Goal: Transaction & Acquisition: Download file/media

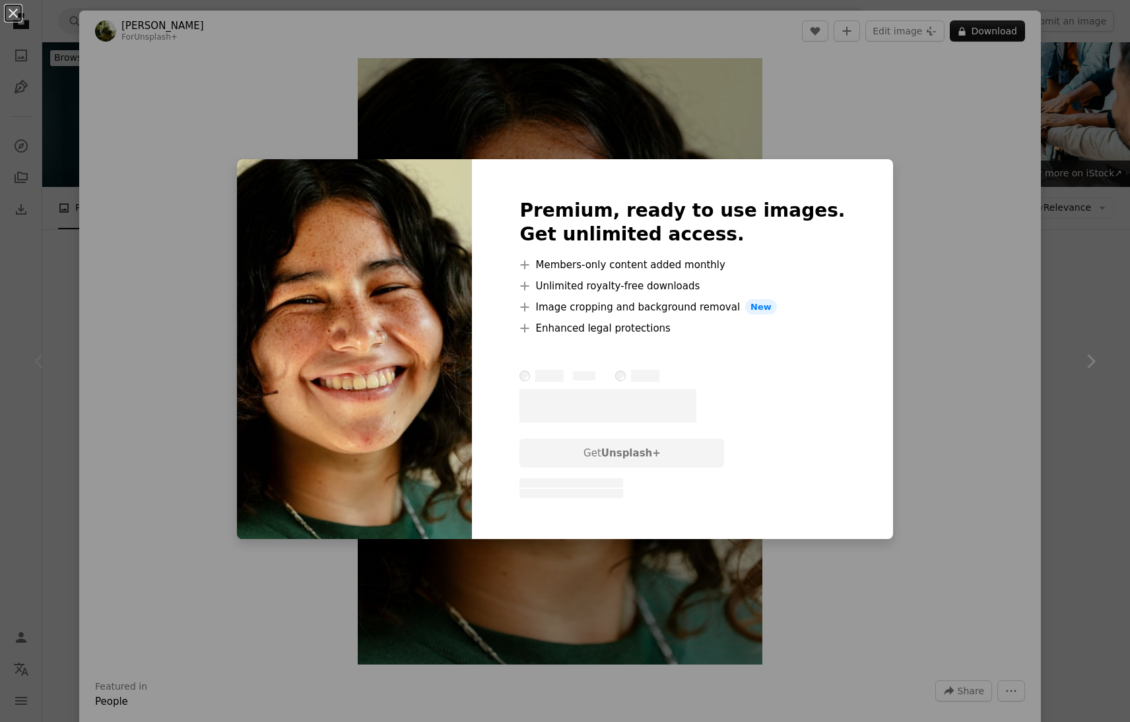
scroll to position [209, 0]
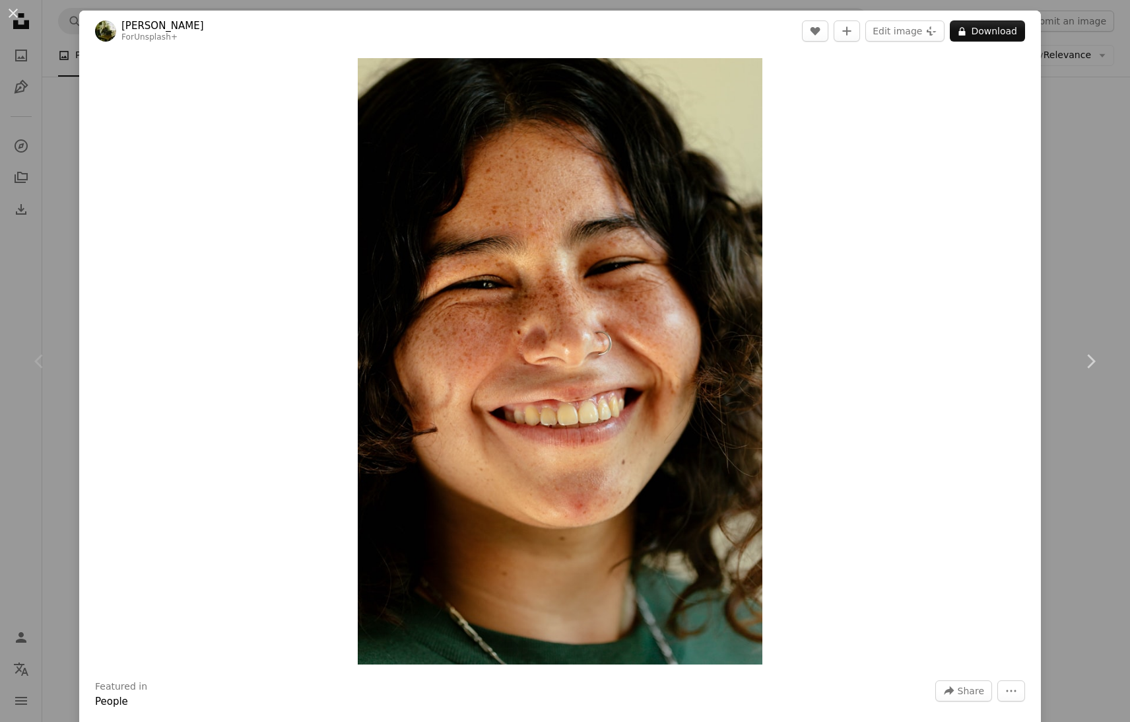
click at [1077, 147] on div "An X shape Chevron left Chevron right [PERSON_NAME] For Unsplash+ A heart A plu…" at bounding box center [565, 361] width 1130 height 722
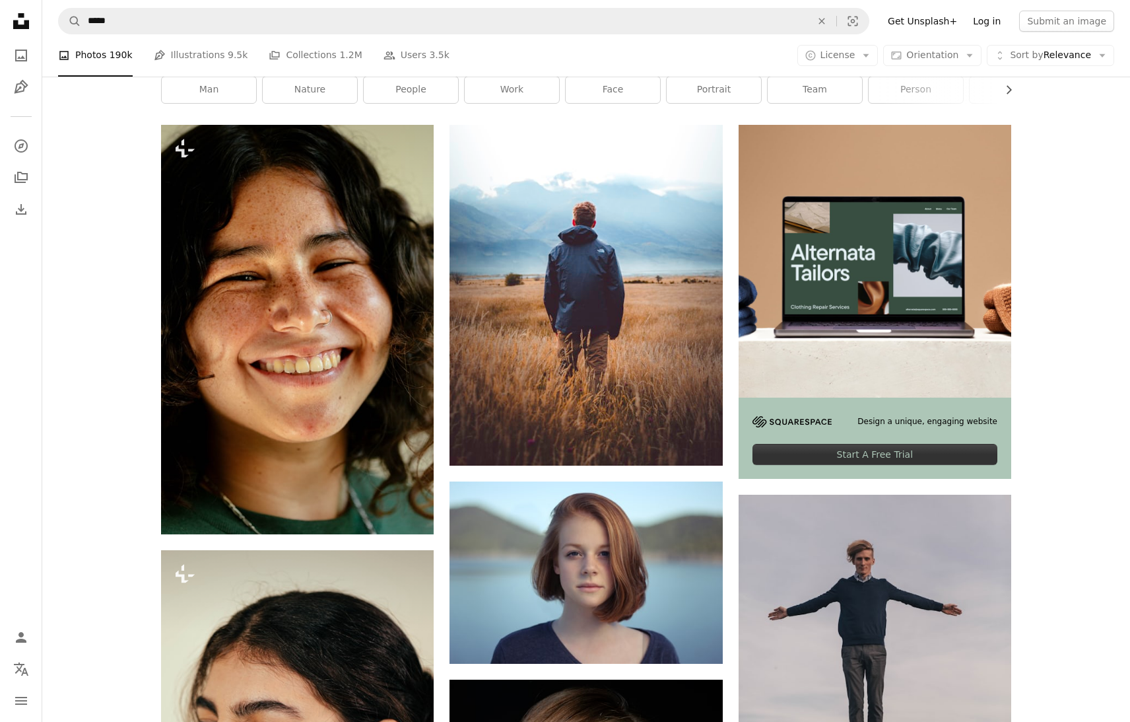
click at [998, 17] on link "Log in" at bounding box center [987, 21] width 44 height 21
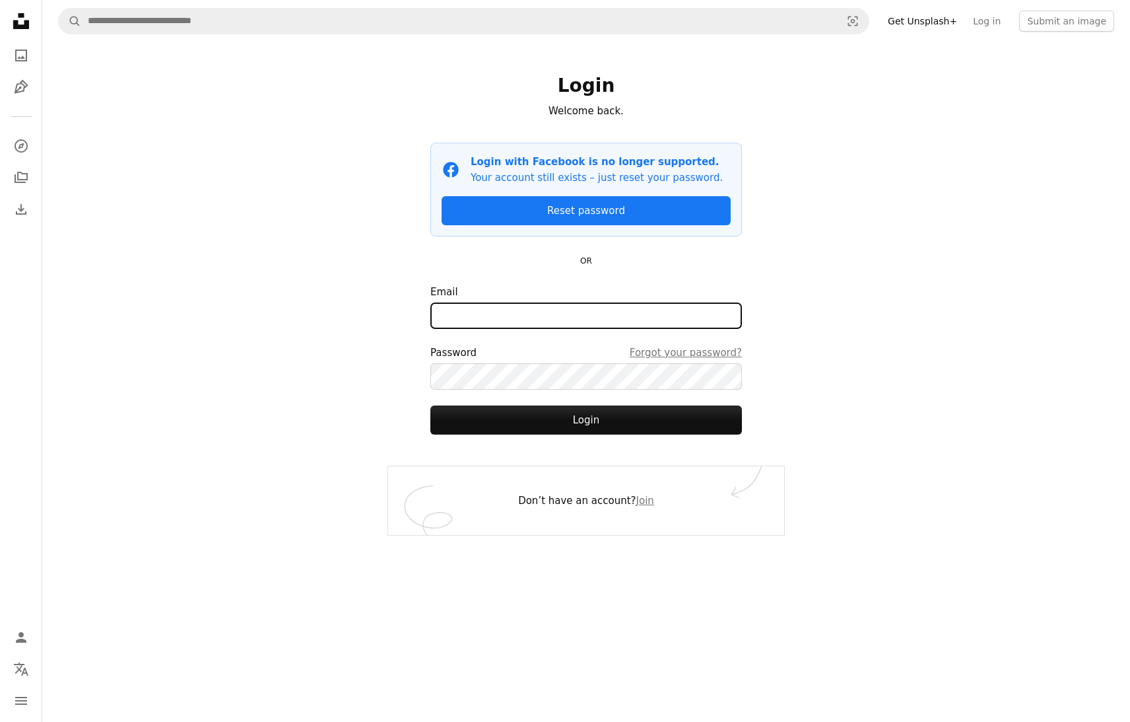
click at [549, 328] on input "Email" at bounding box center [587, 315] width 312 height 26
type input "**********"
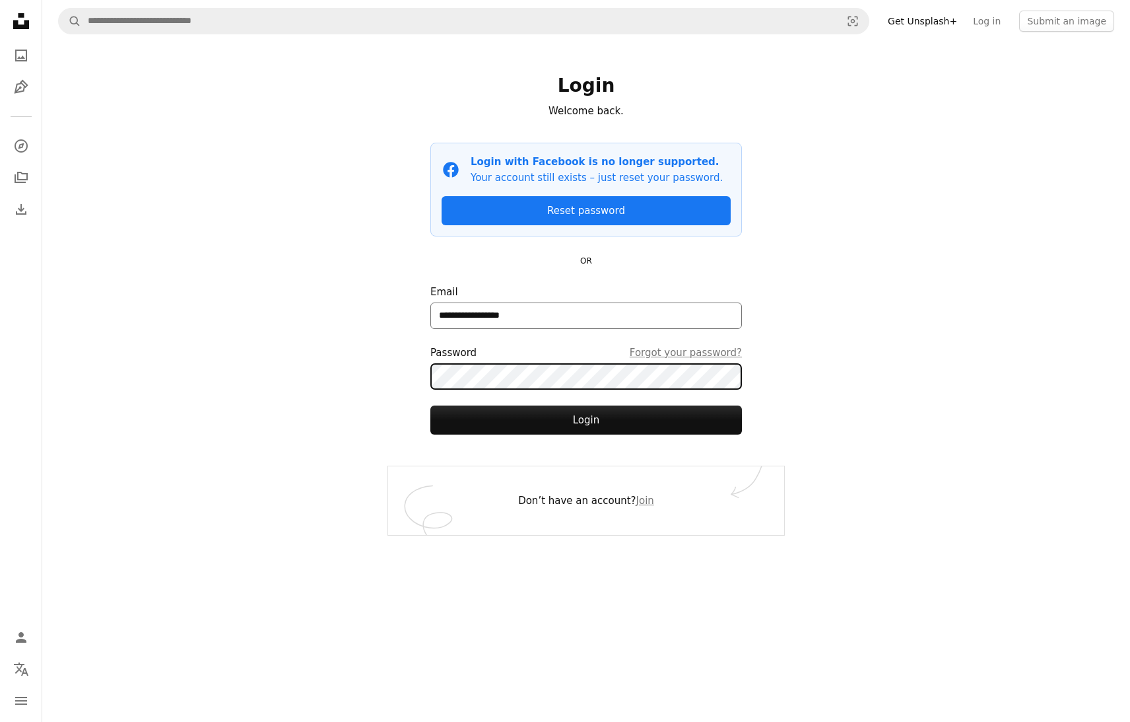
click at [431, 405] on button "Login" at bounding box center [587, 419] width 312 height 29
